Goal: Transaction & Acquisition: Purchase product/service

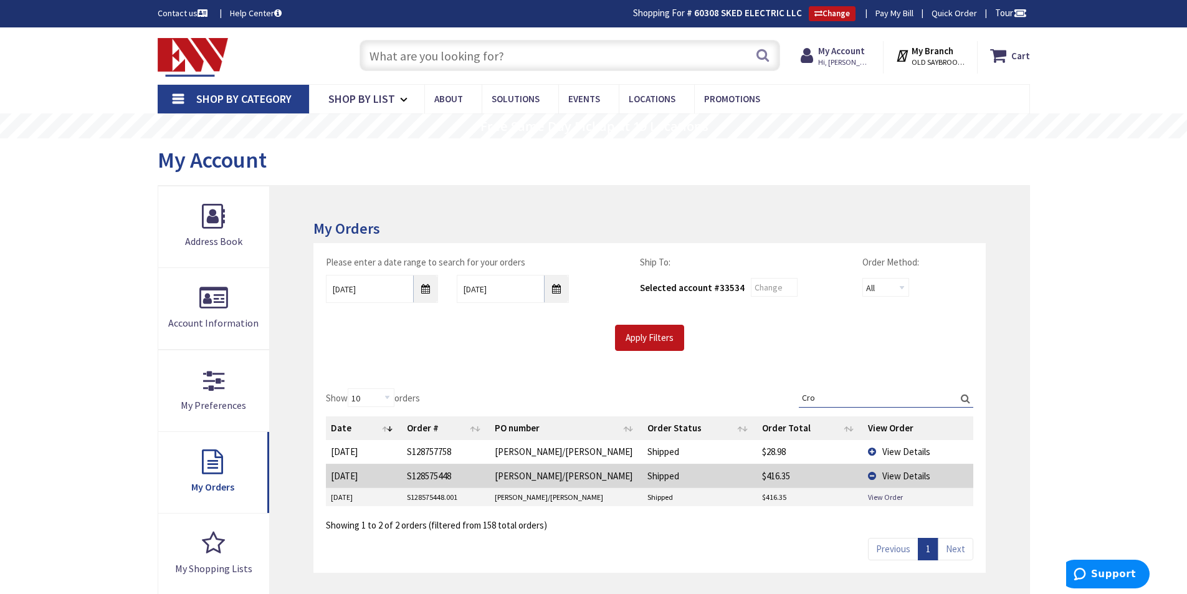
click at [551, 53] on input "text" at bounding box center [570, 55] width 421 height 31
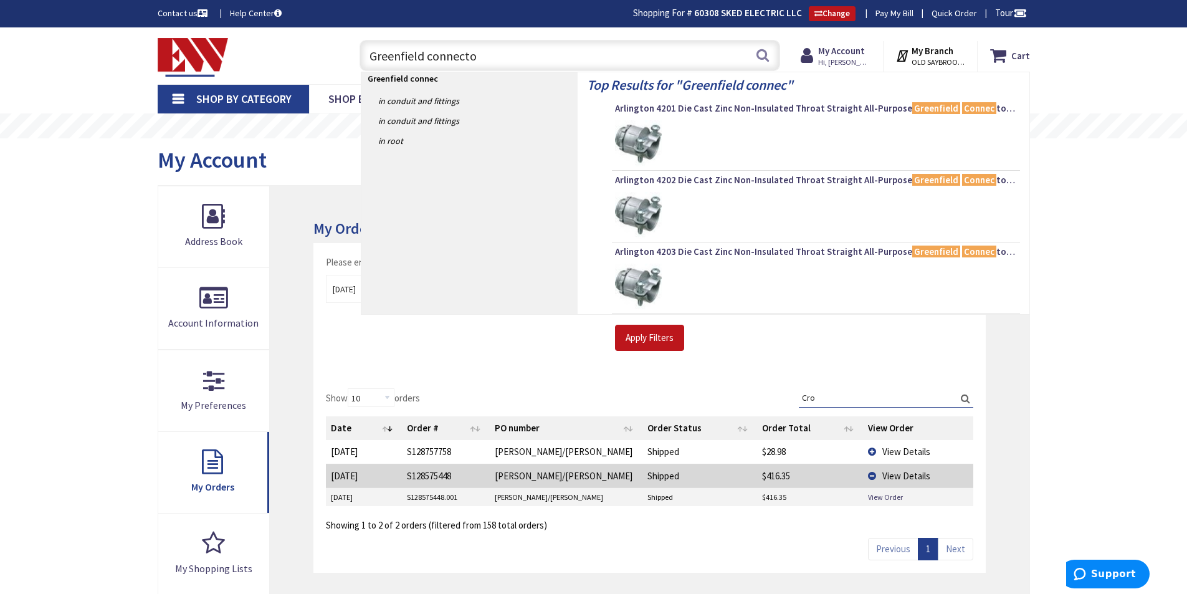
type input "Greenfield connector"
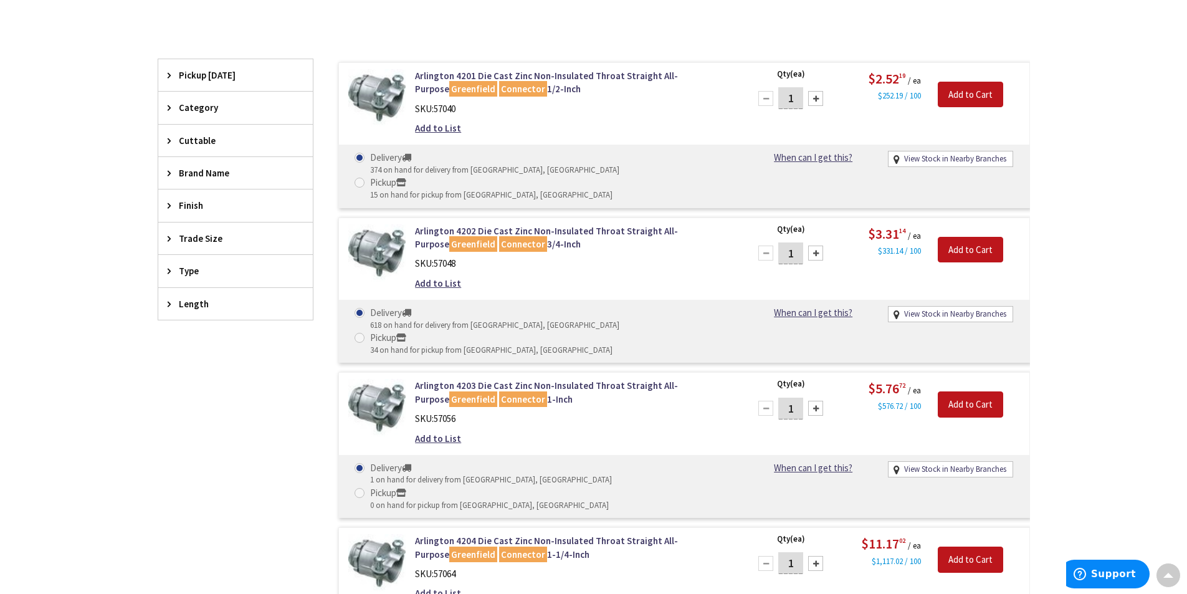
scroll to position [312, 0]
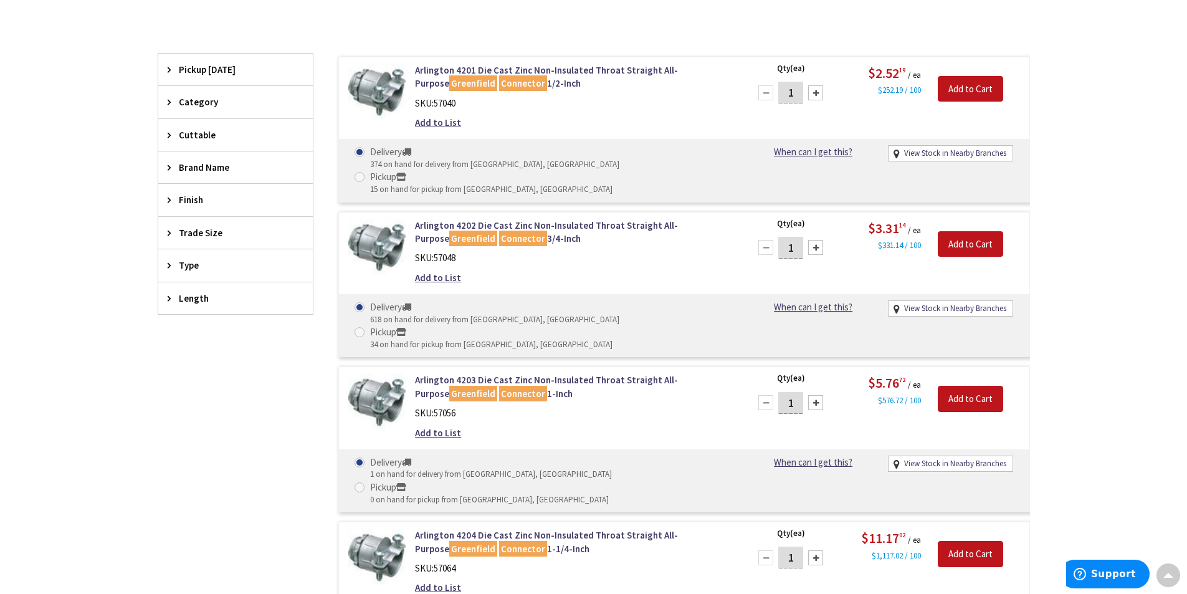
click at [802, 88] on input "1" at bounding box center [790, 93] width 25 height 22
type input "10"
click at [963, 88] on input "Add to Cart" at bounding box center [970, 89] width 65 height 26
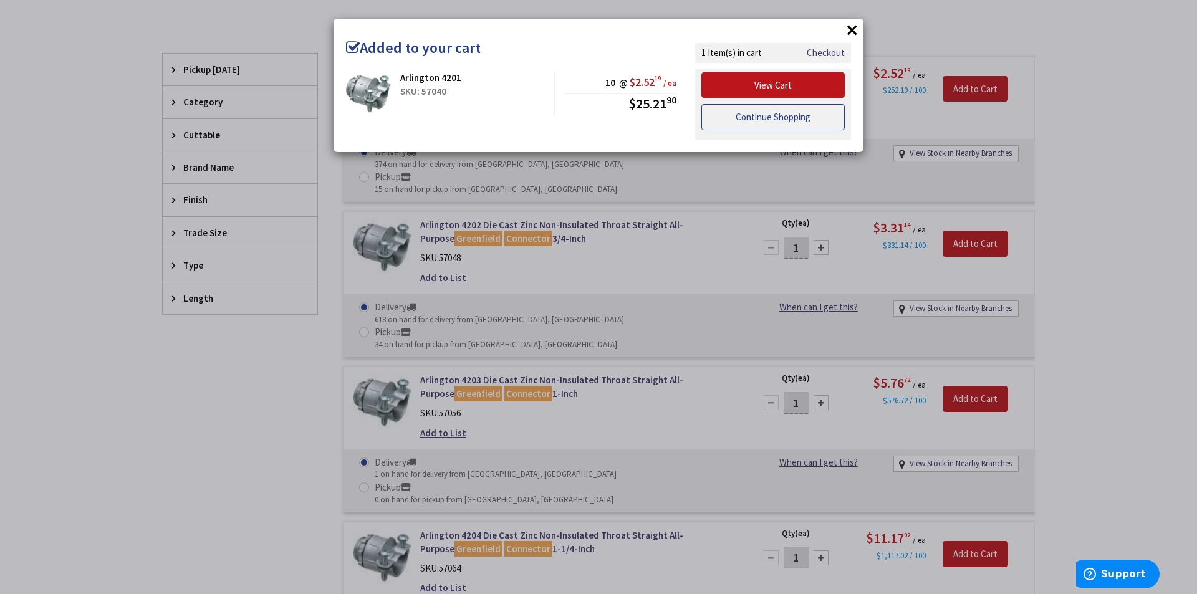
click at [757, 120] on link "Continue Shopping" at bounding box center [772, 117] width 143 height 26
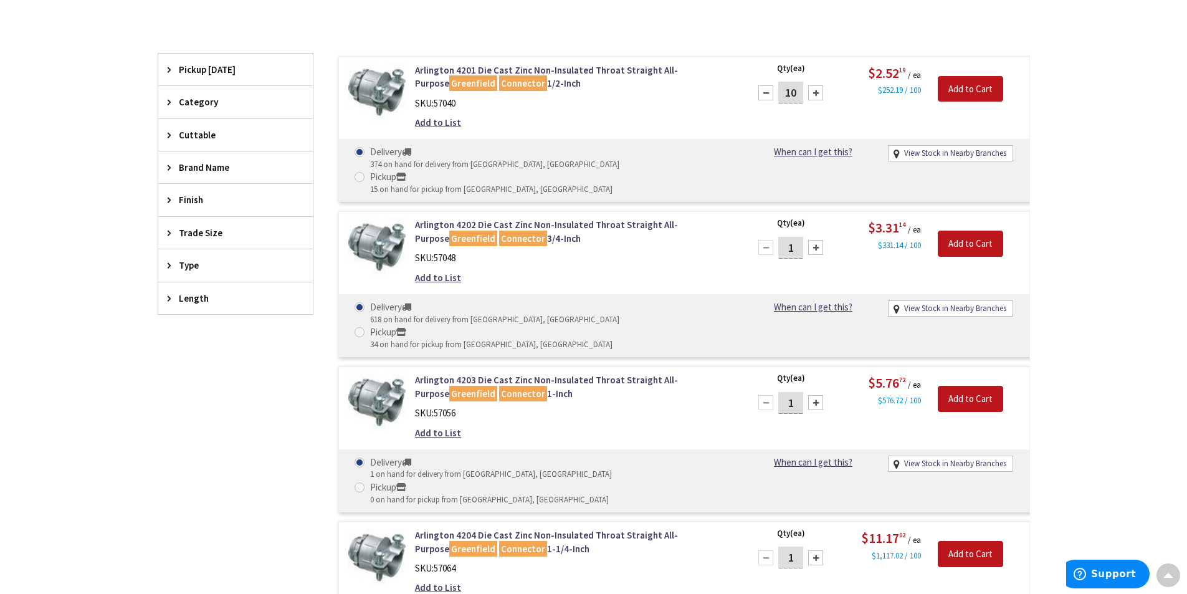
click at [798, 237] on input "1" at bounding box center [790, 248] width 25 height 22
type input "10"
click at [954, 231] on input "Add to Cart" at bounding box center [970, 244] width 65 height 26
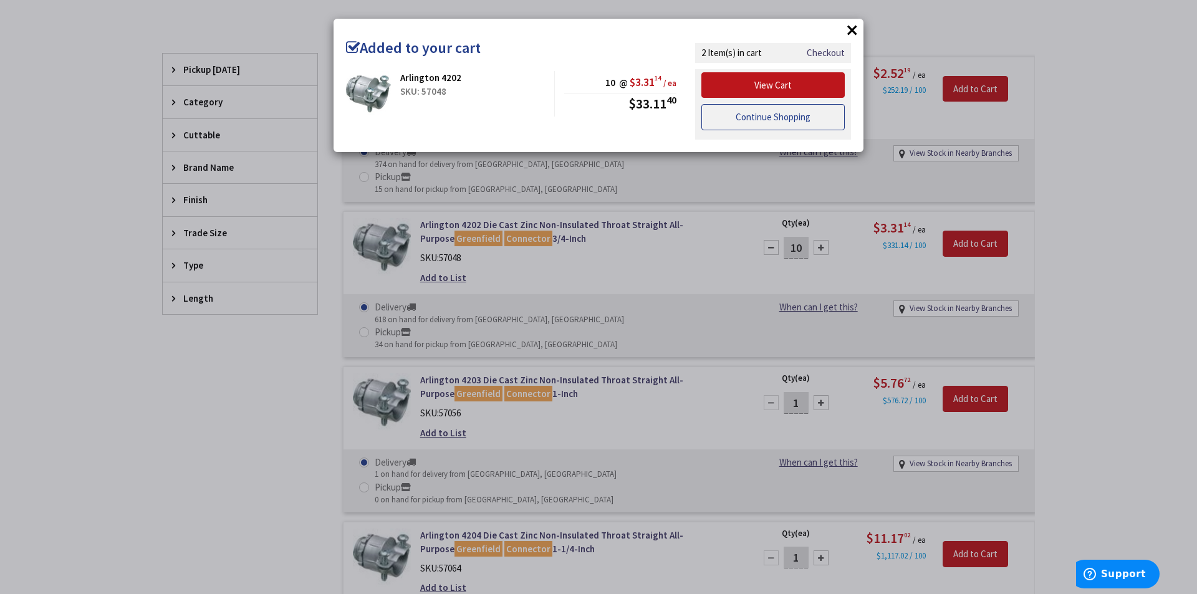
click at [755, 114] on link "Continue Shopping" at bounding box center [772, 117] width 143 height 26
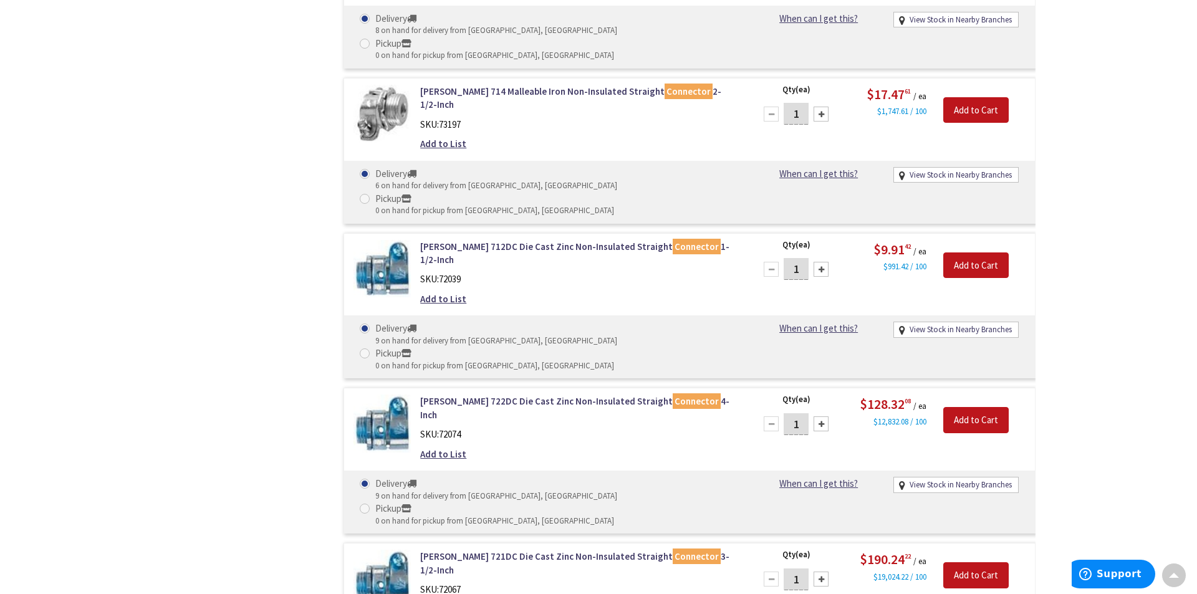
scroll to position [2464, 0]
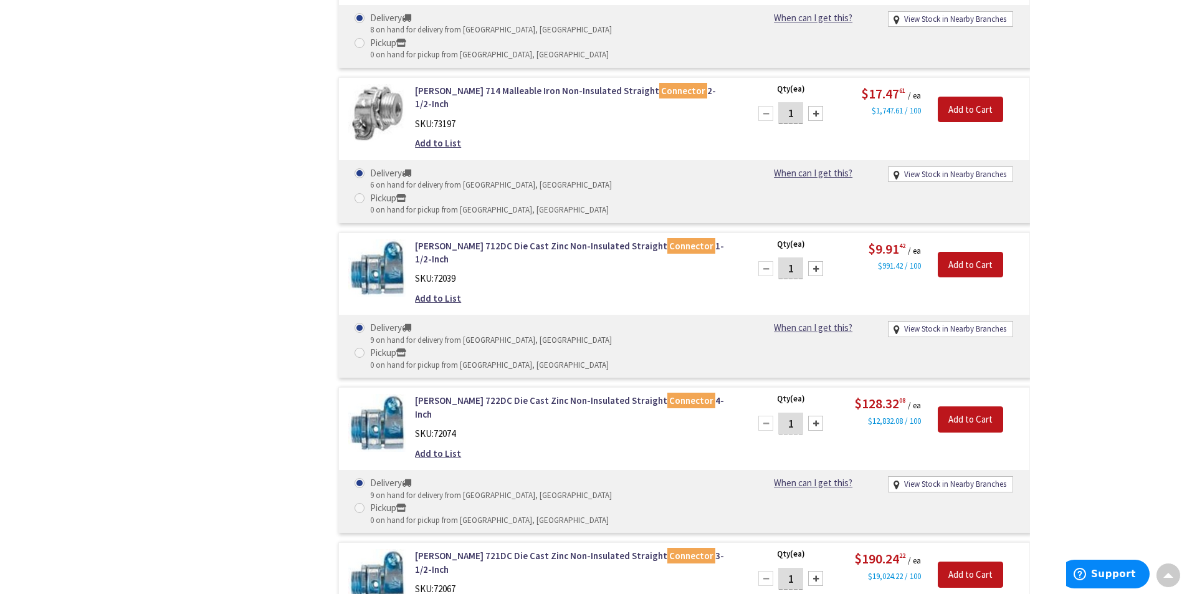
type input "10"
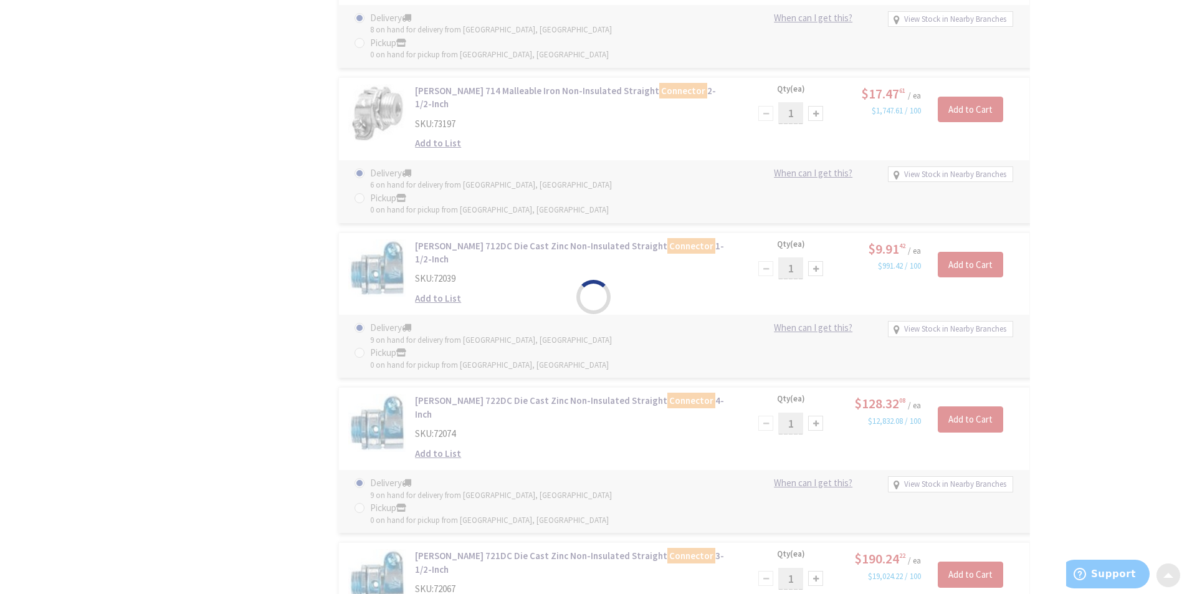
click at [796, 266] on div "Please wait..." at bounding box center [593, 297] width 1187 height 594
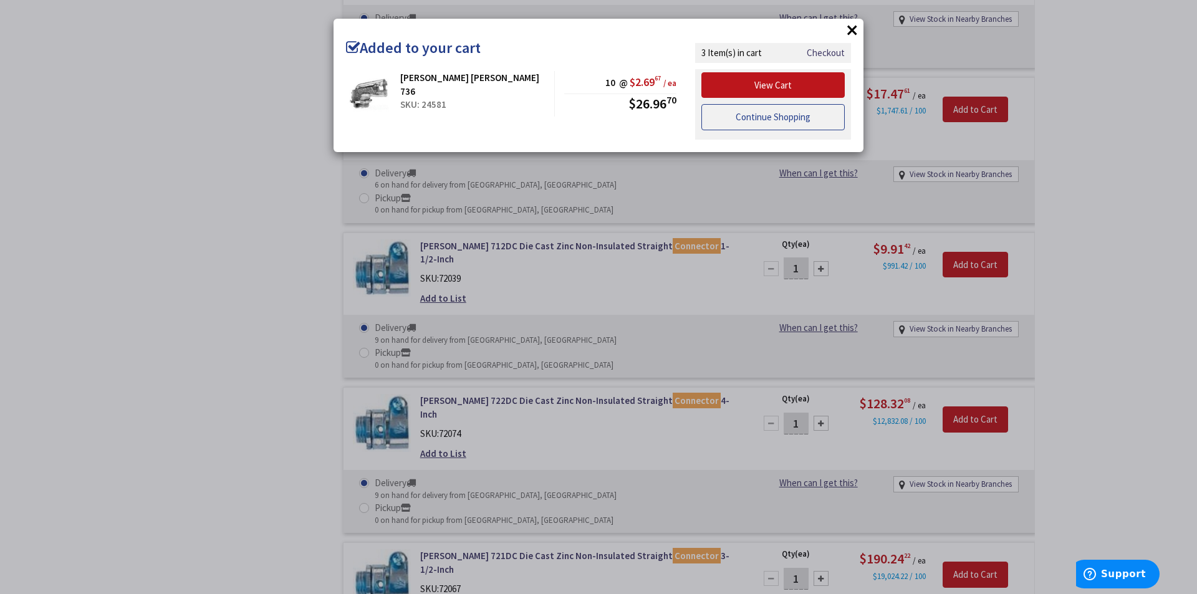
click at [757, 118] on link "Continue Shopping" at bounding box center [772, 117] width 143 height 26
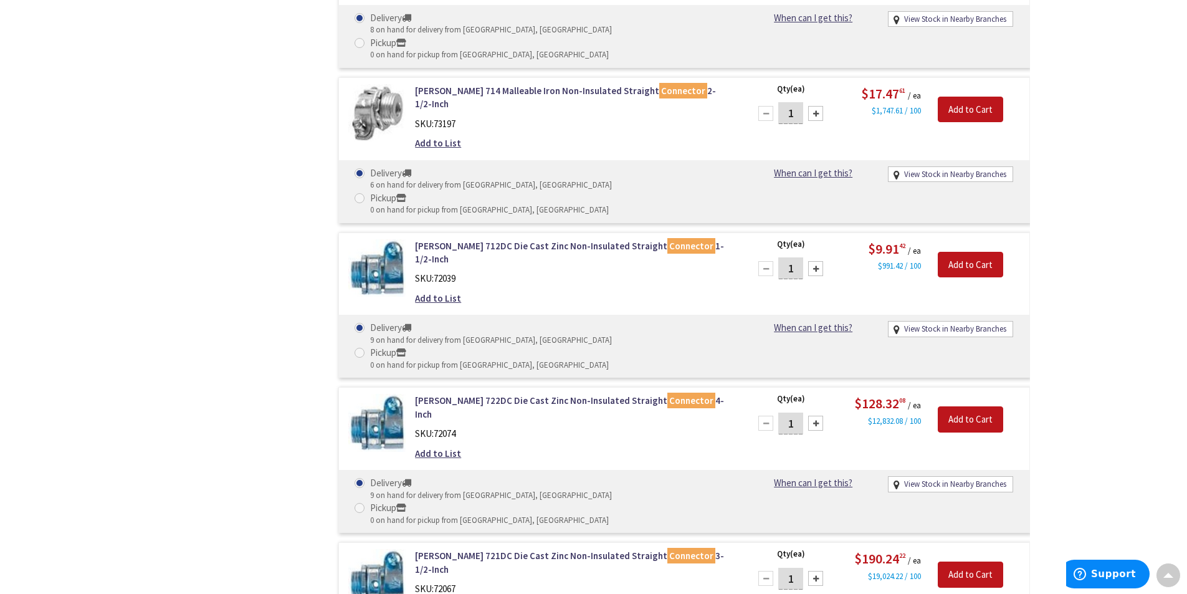
type input "10"
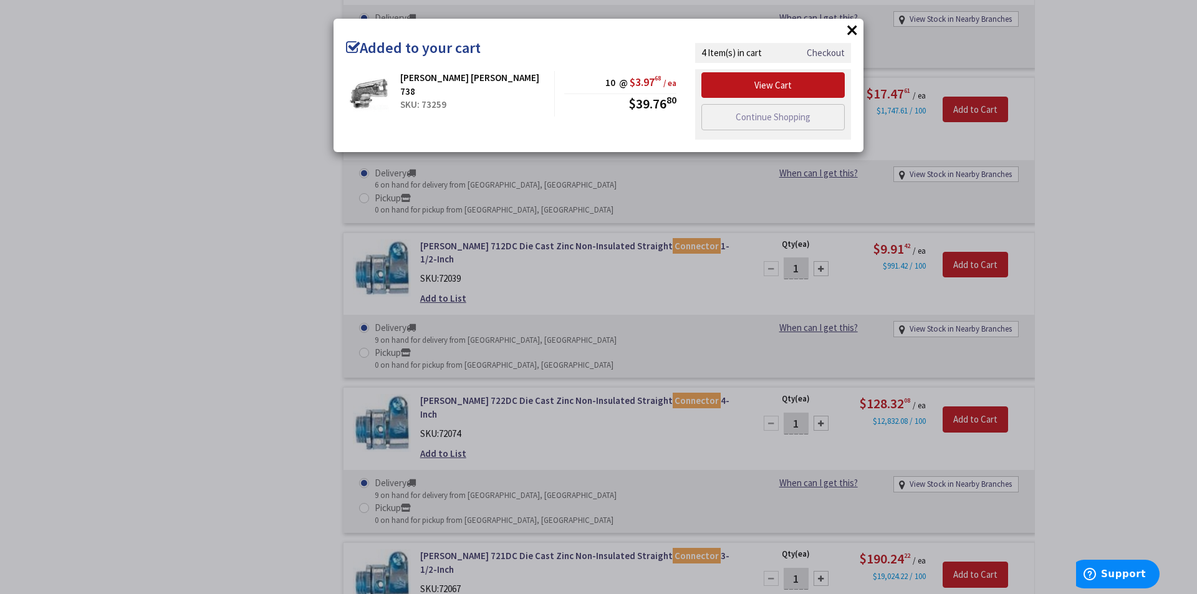
click at [826, 53] on link "Checkout" at bounding box center [825, 52] width 38 height 13
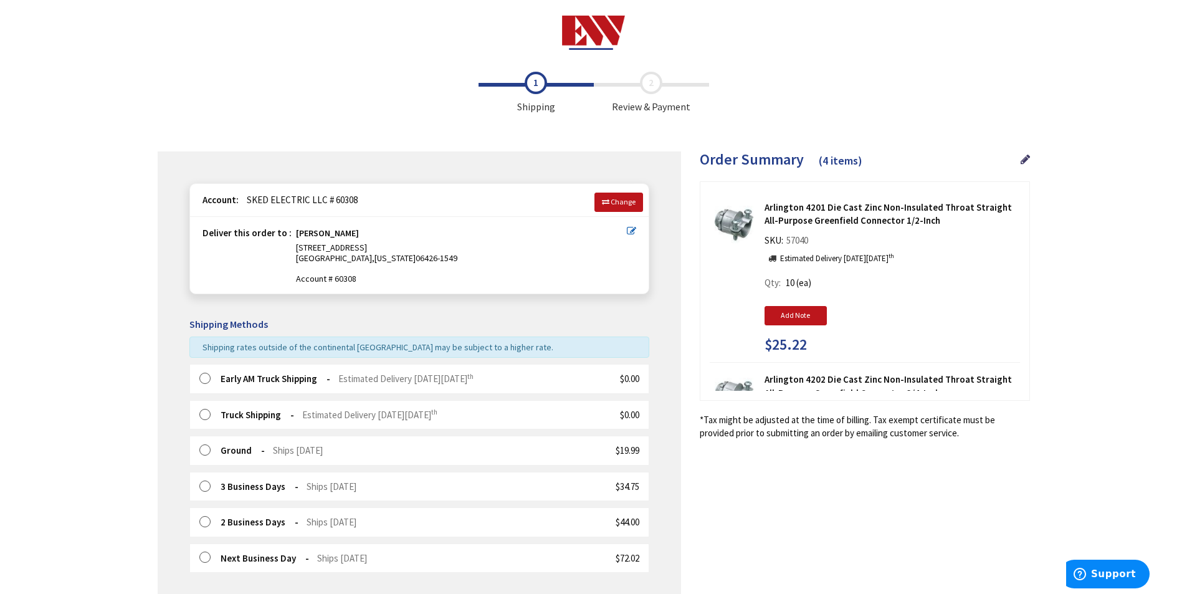
click at [203, 378] on label at bounding box center [208, 379] width 19 height 12
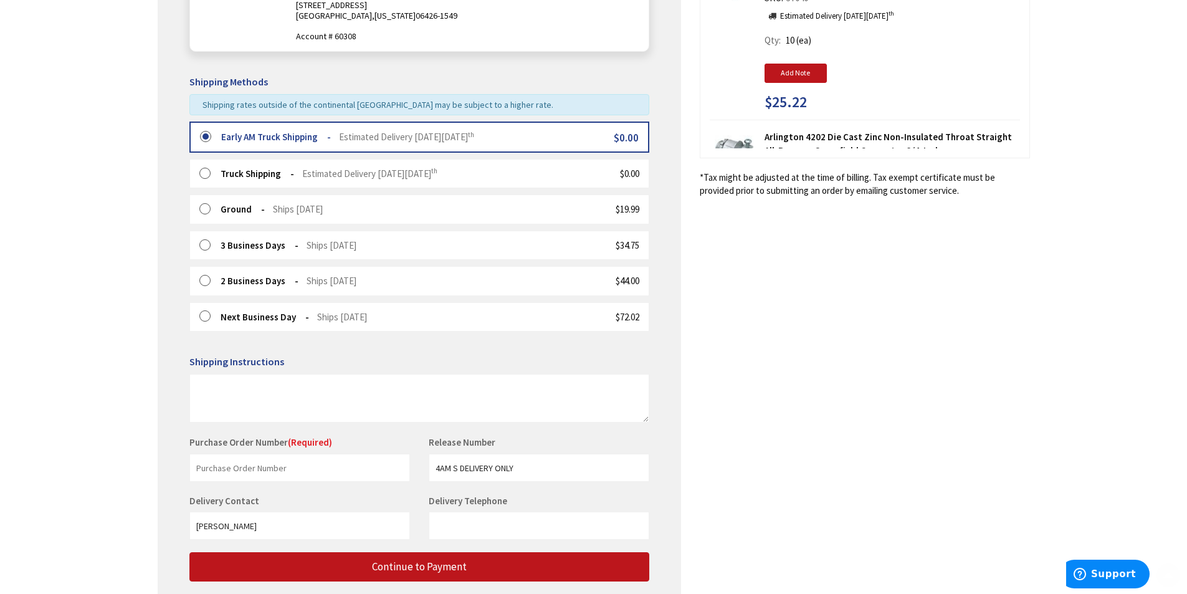
scroll to position [296, 0]
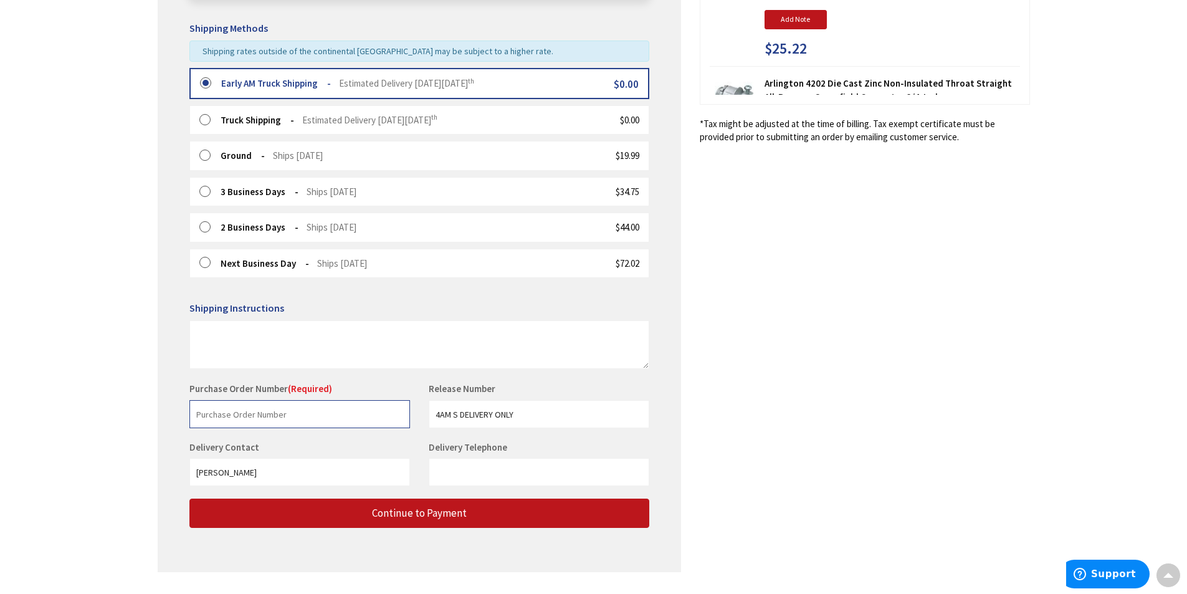
click at [305, 410] on input "text" at bounding box center [299, 414] width 221 height 28
type input "stock"
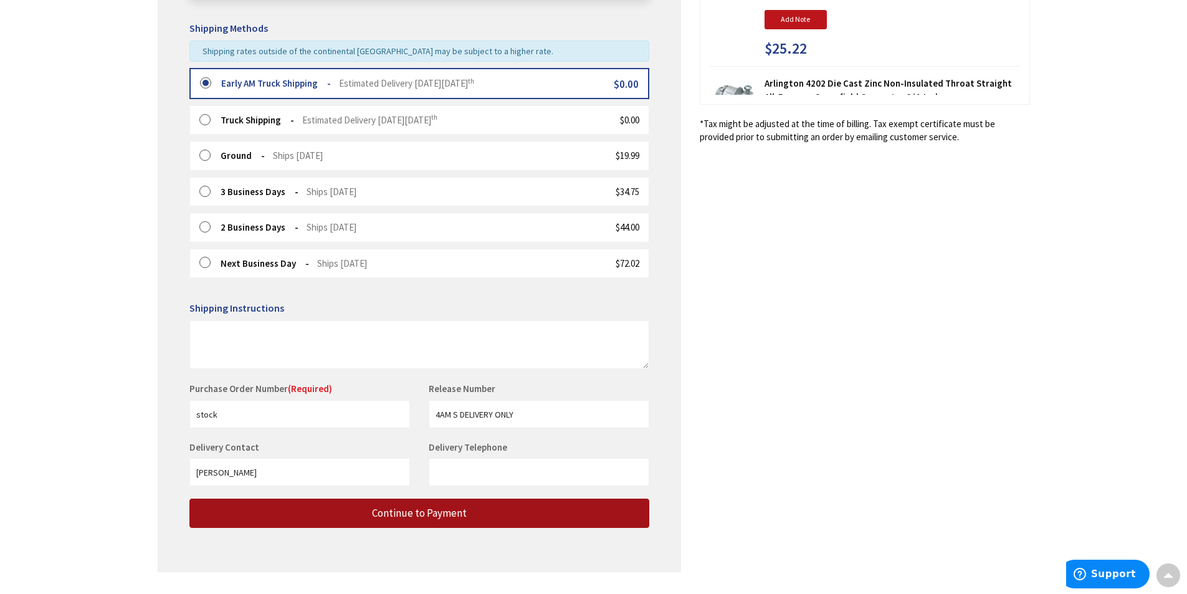
click at [404, 513] on span "Continue to Payment" at bounding box center [419, 513] width 95 height 14
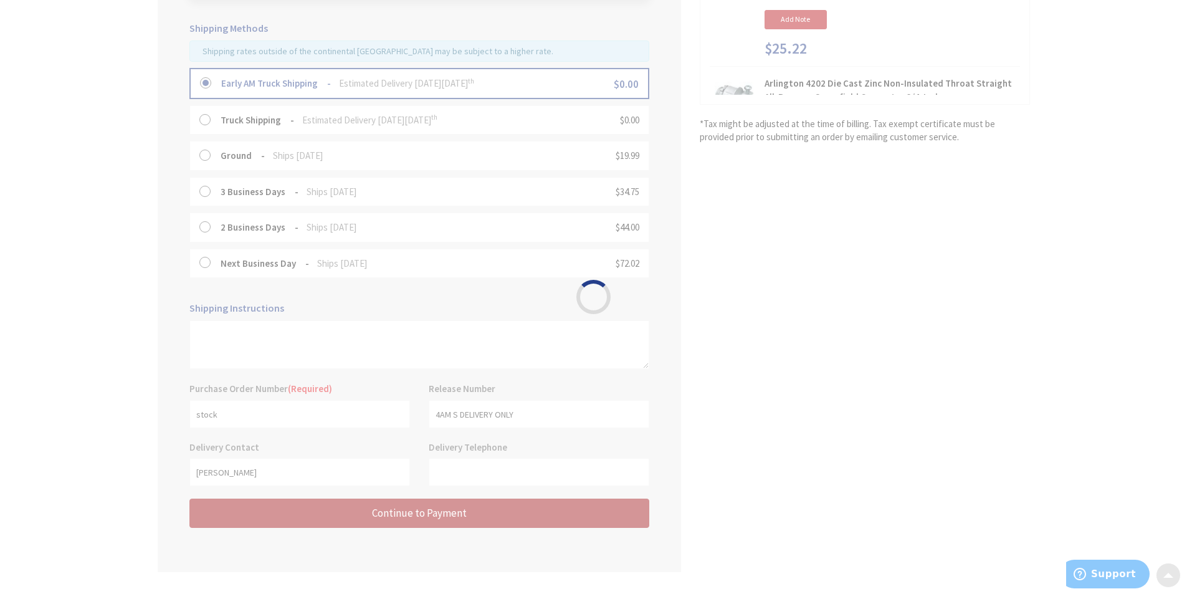
scroll to position [0, 0]
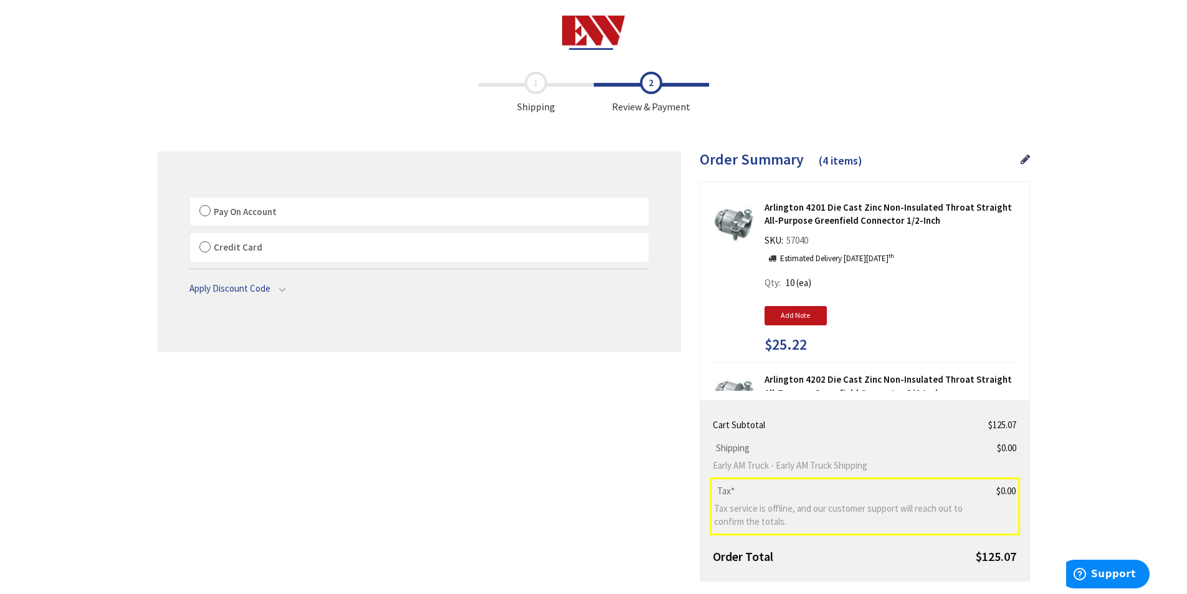
click at [205, 211] on label "Pay On Account" at bounding box center [419, 212] width 459 height 29
click at [190, 200] on input "Pay On Account" at bounding box center [190, 200] width 0 height 0
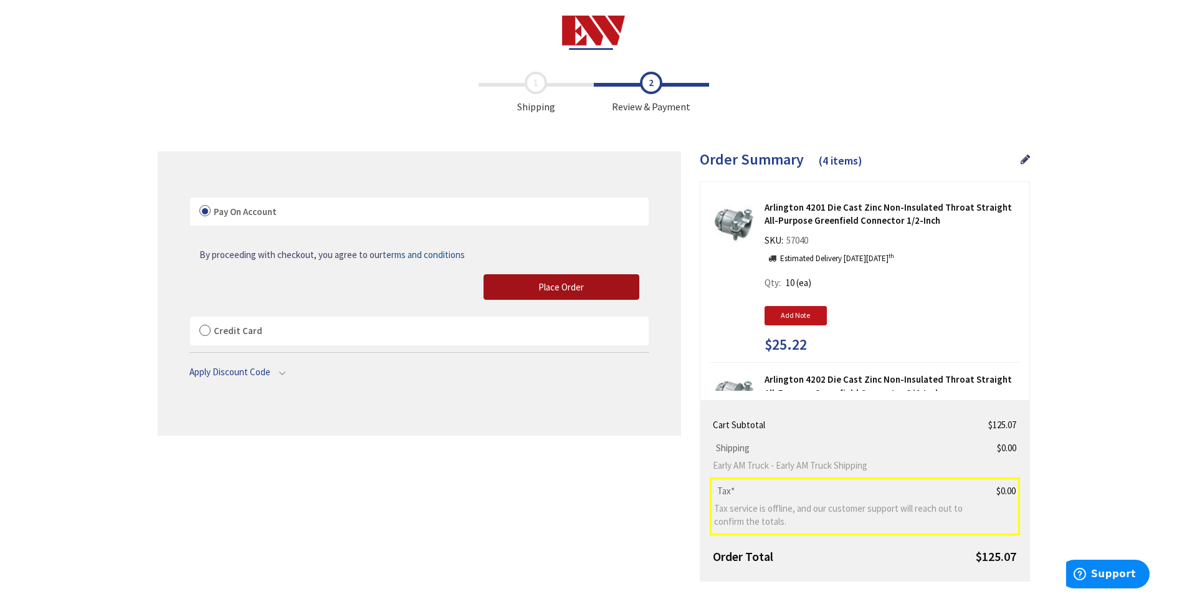
click at [560, 282] on span "Place Order" at bounding box center [560, 287] width 45 height 12
